Goal: Use online tool/utility: Use online tool/utility

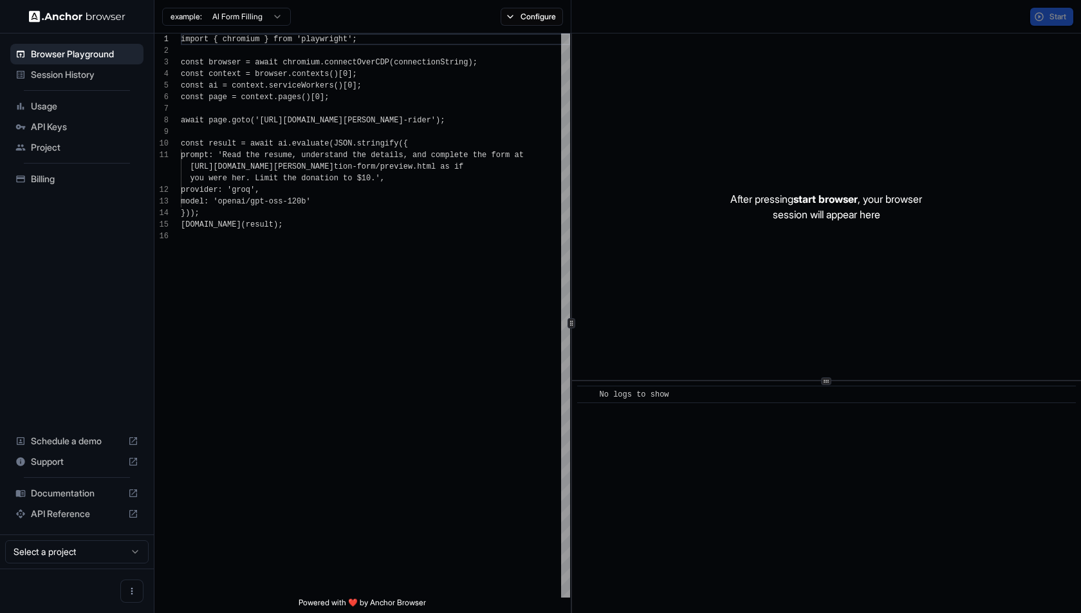
scroll to position [116, 0]
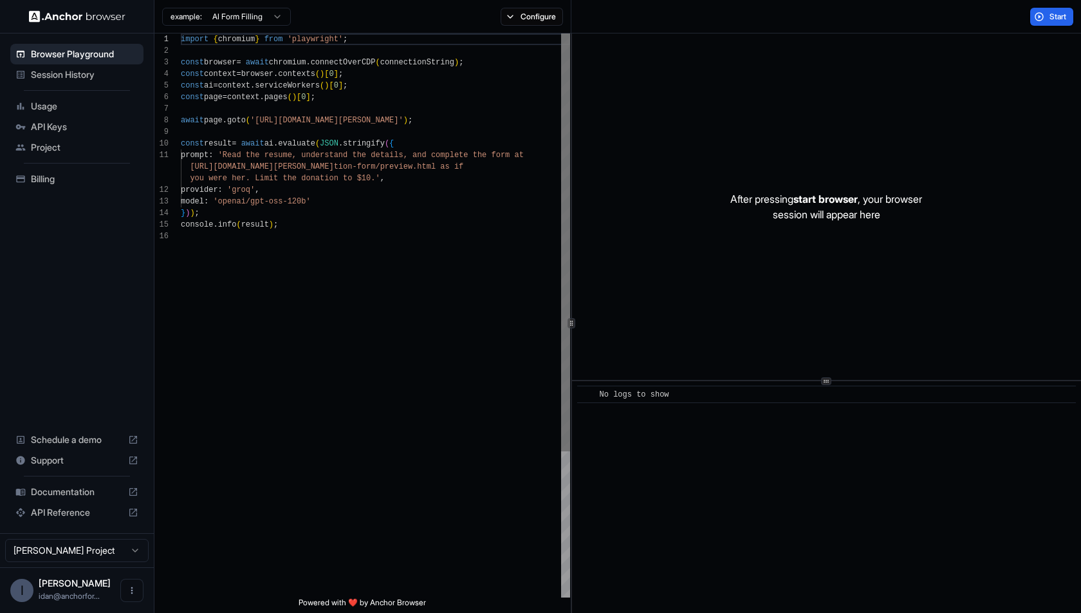
click at [569, 322] on div at bounding box center [565, 242] width 9 height 418
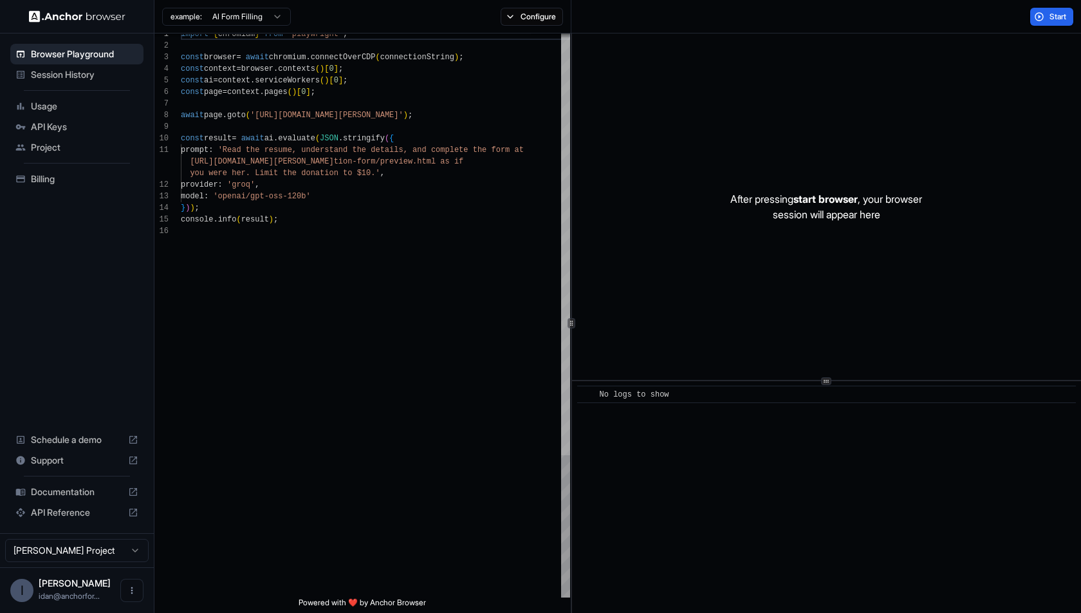
click at [561, 327] on div at bounding box center [565, 246] width 9 height 418
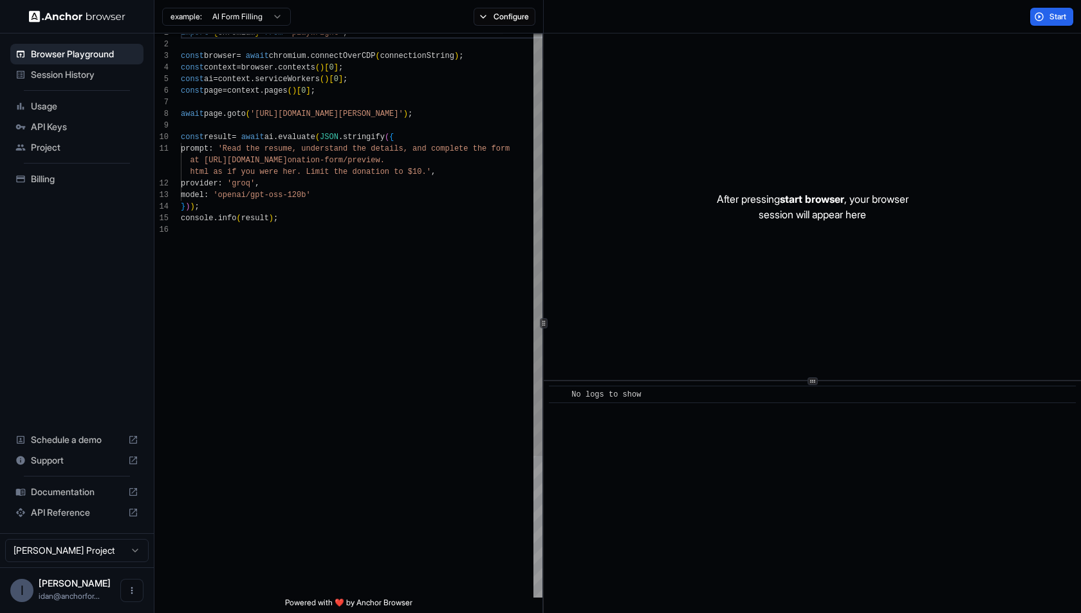
click at [544, 326] on icon at bounding box center [544, 323] width 6 height 6
click at [1057, 18] on span "Start" at bounding box center [1059, 17] width 18 height 10
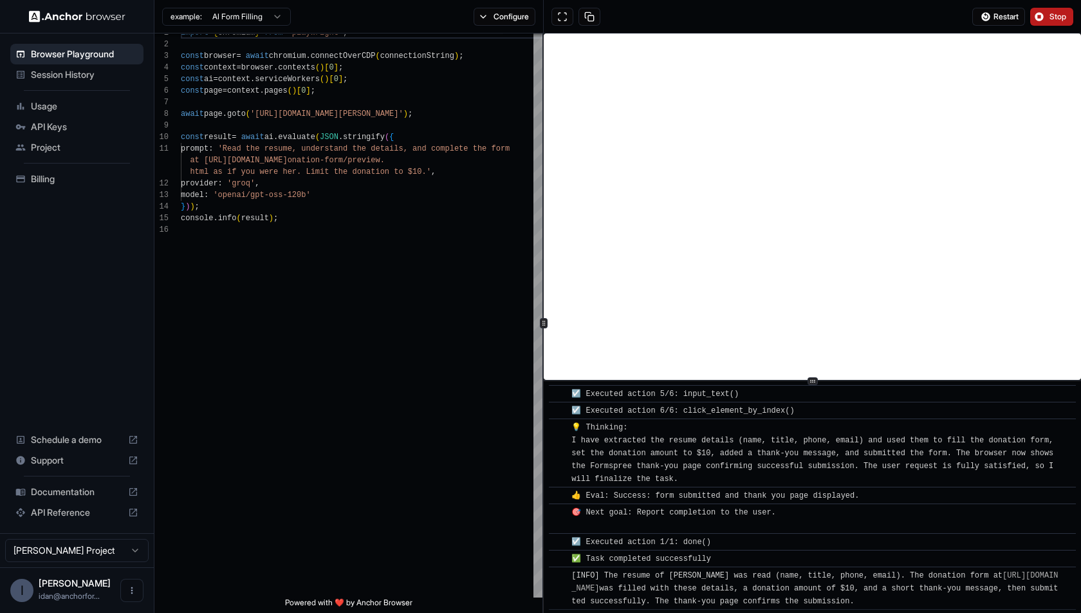
scroll to position [627, 0]
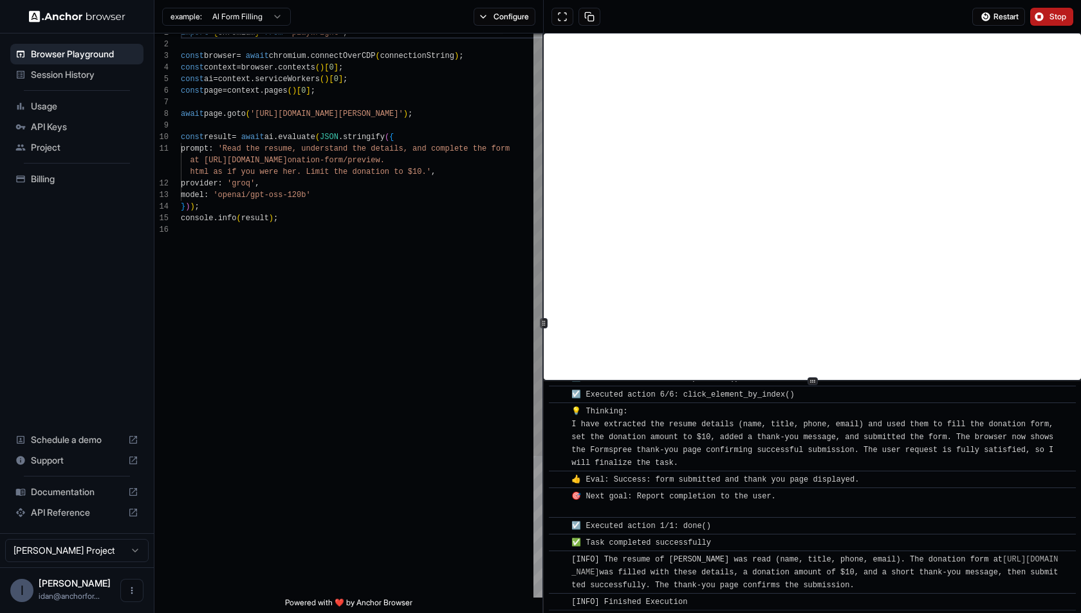
type textarea "**********"
click at [458, 286] on div "import { chromium } from 'playwright' ; const browser = await chromium . connec…" at bounding box center [362, 407] width 362 height 761
click at [441, 317] on div "import { chromium } from 'playwright' ; const browser = await chromium . connec…" at bounding box center [362, 407] width 362 height 761
